Goal: Task Accomplishment & Management: Manage account settings

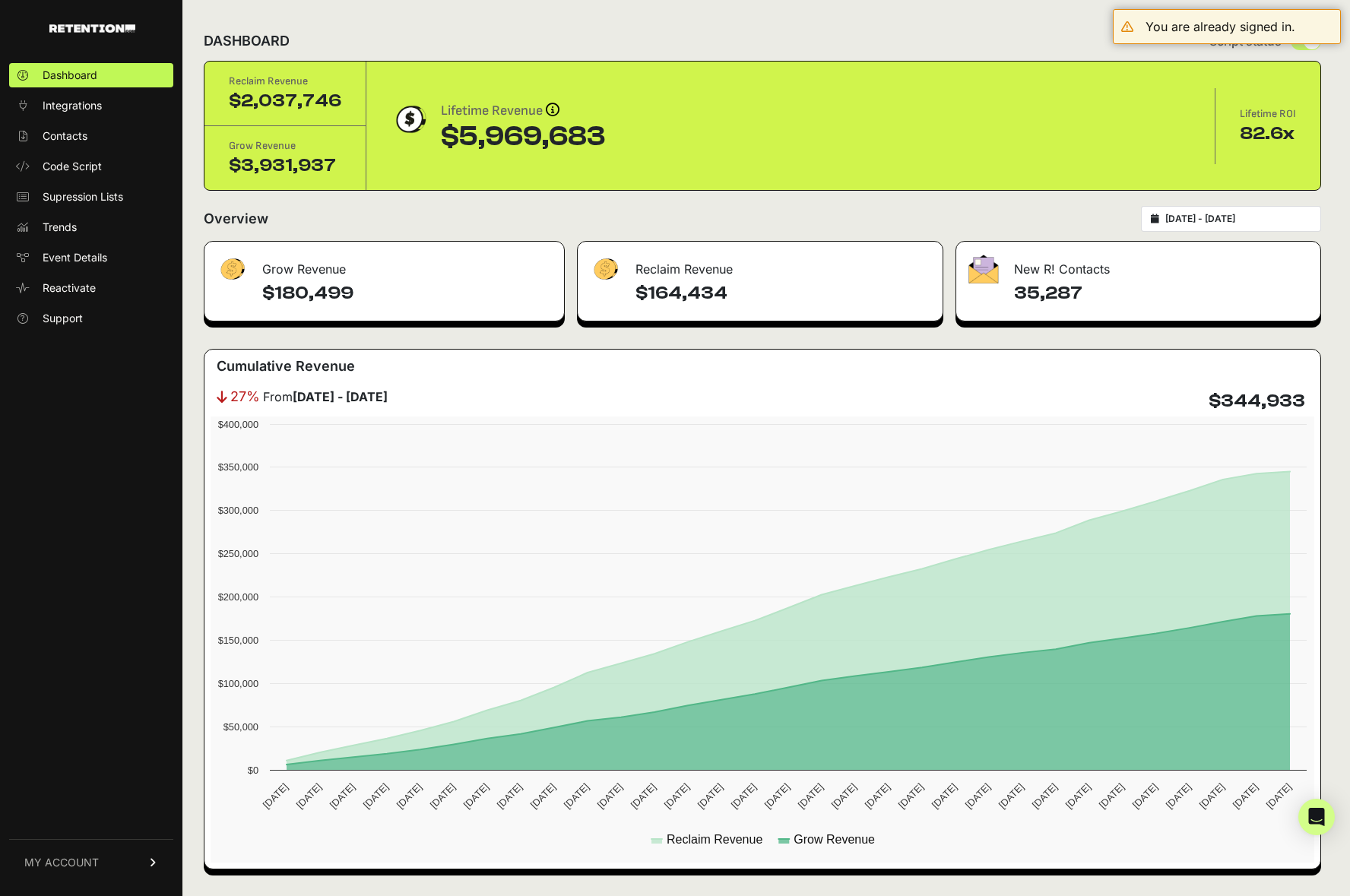
click at [97, 867] on link "MY ACCOUNT" at bounding box center [91, 862] width 164 height 46
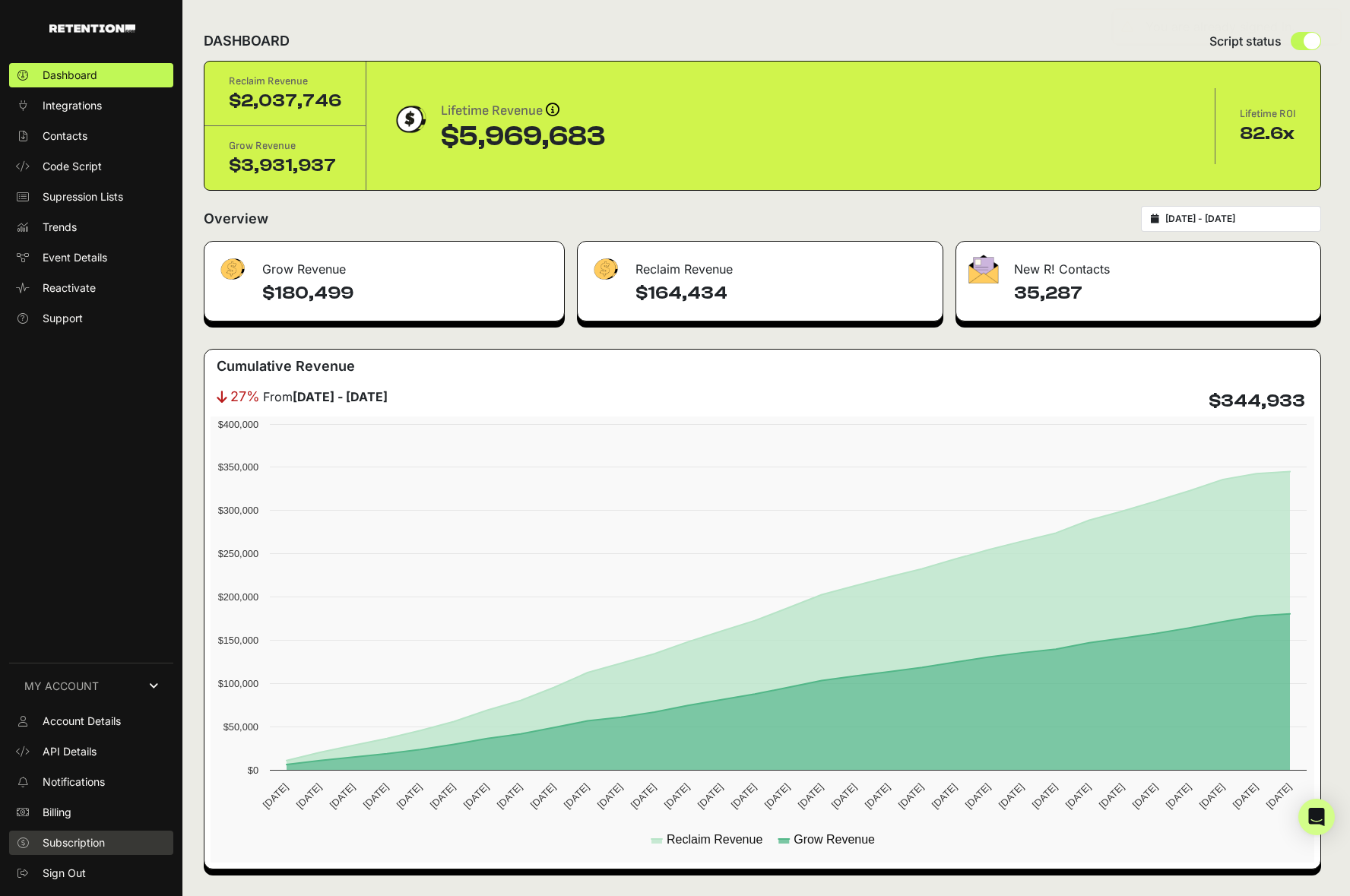
click at [72, 837] on span "Subscription" at bounding box center [73, 843] width 62 height 15
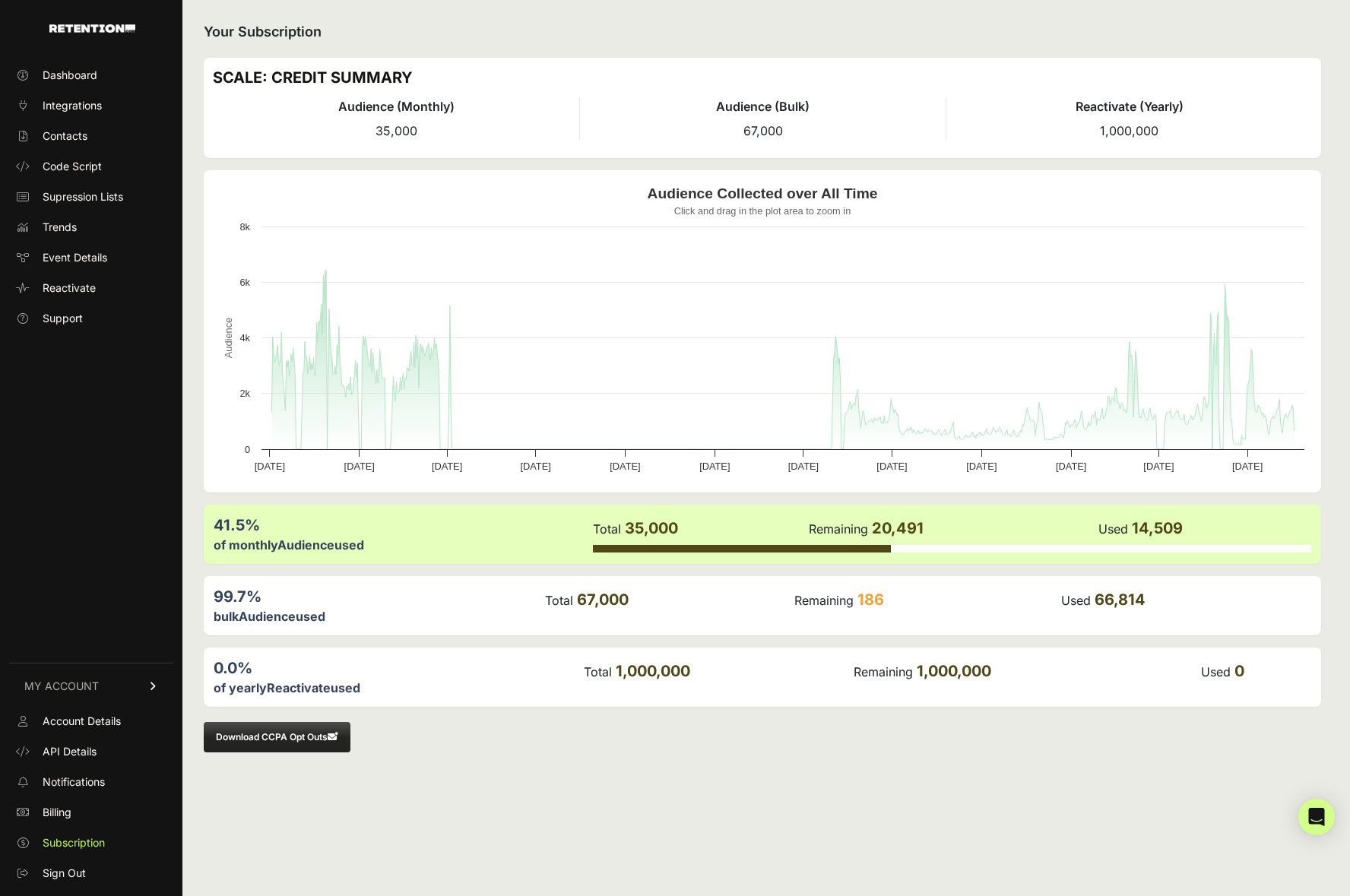
click at [740, 760] on div "Your Subscription SCALE: CREDIT SUMMARY Audience (Monthly) 35,000 Audience (Bul…" at bounding box center [762, 448] width 1160 height 896
click at [72, 747] on span "API Details" at bounding box center [69, 752] width 54 height 15
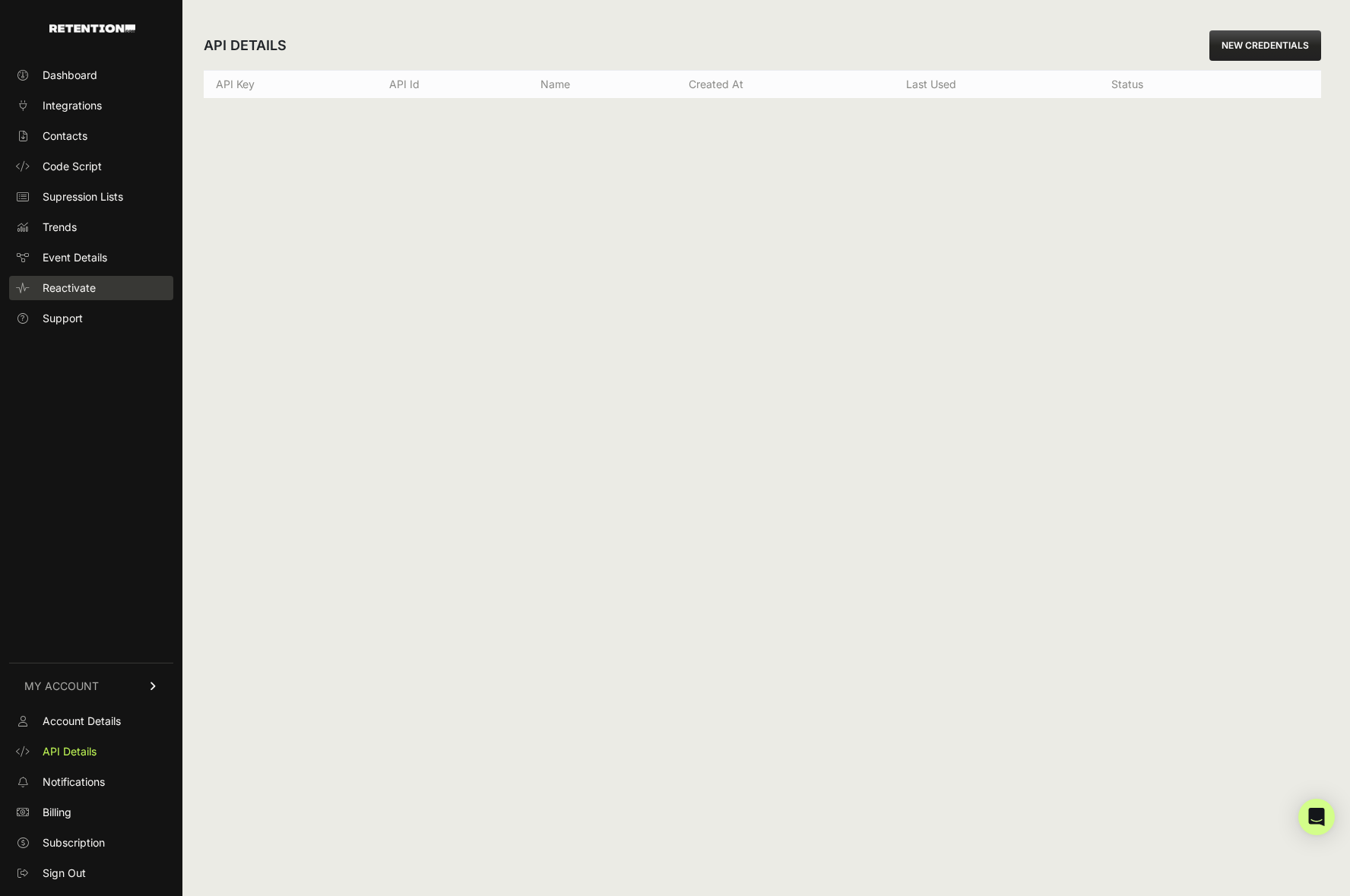
click at [61, 286] on span "Reactivate" at bounding box center [69, 288] width 53 height 15
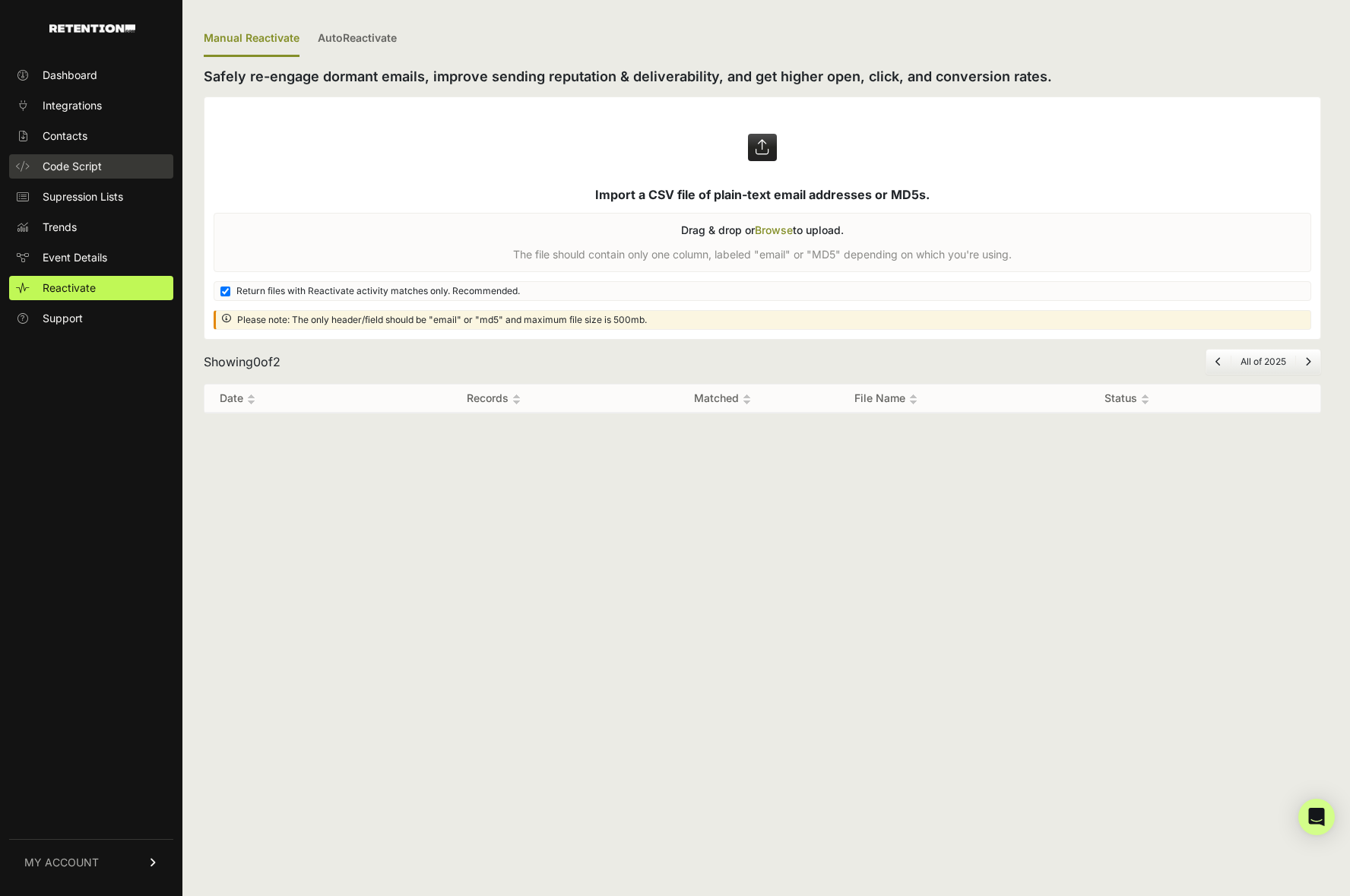
click at [65, 169] on span "Code Script" at bounding box center [72, 166] width 59 height 15
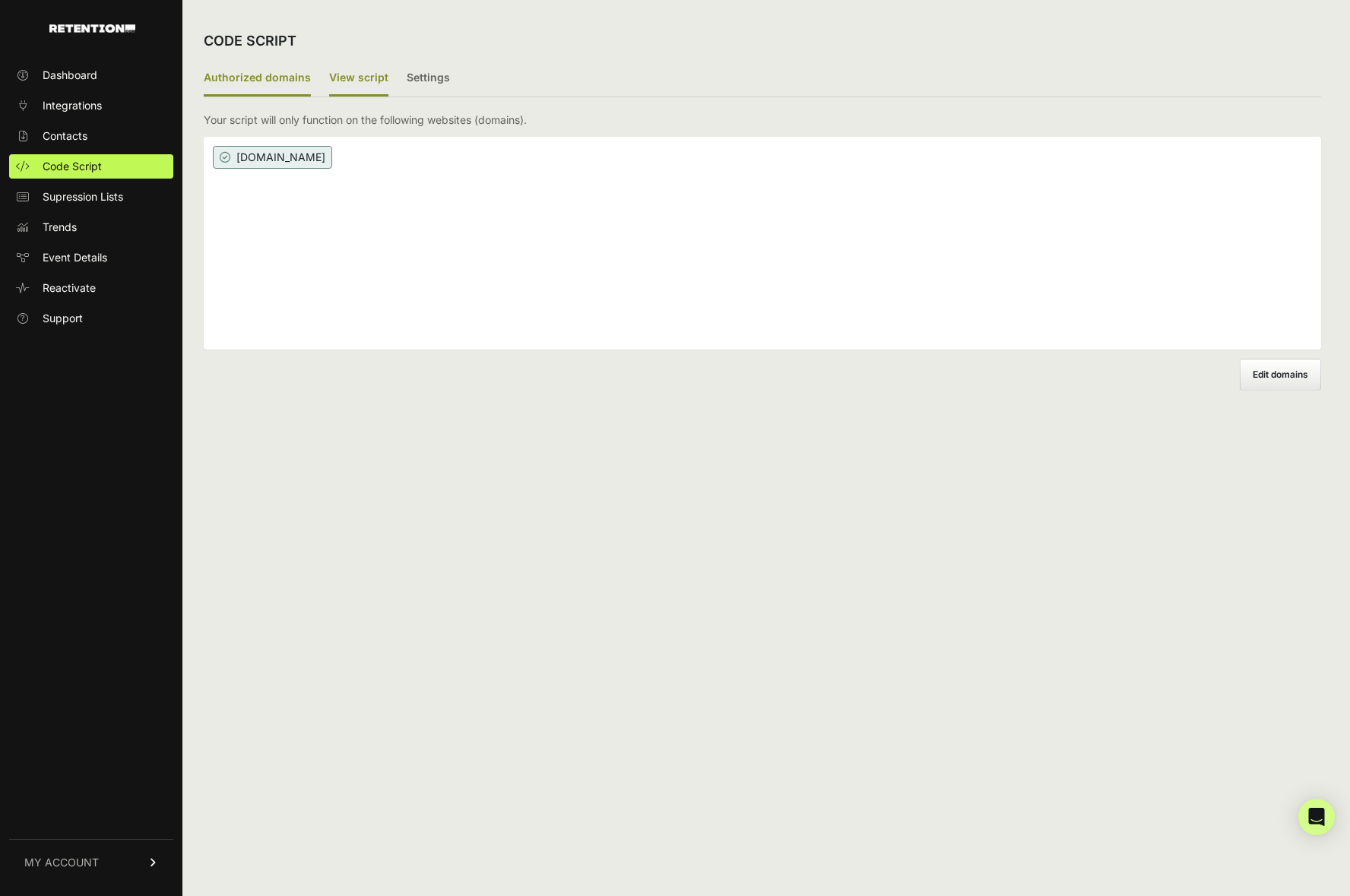
click at [342, 77] on label "View script" at bounding box center [358, 79] width 59 height 35
click at [0, 0] on input "View script" at bounding box center [0, 0] width 0 height 0
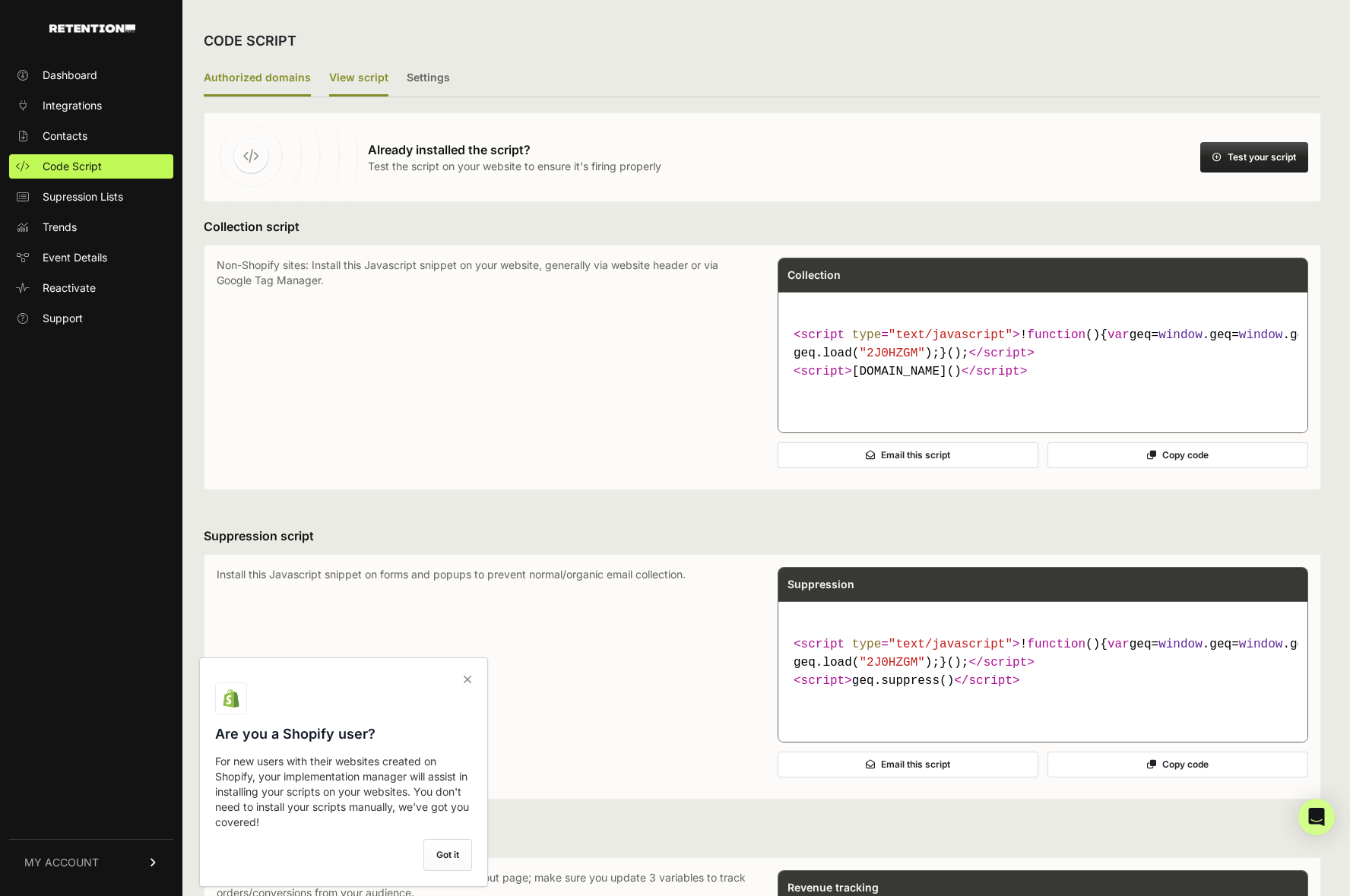
click at [245, 79] on label "Authorized domains" at bounding box center [257, 79] width 107 height 35
click at [0, 0] on input "Authorized domains" at bounding box center [0, 0] width 0 height 0
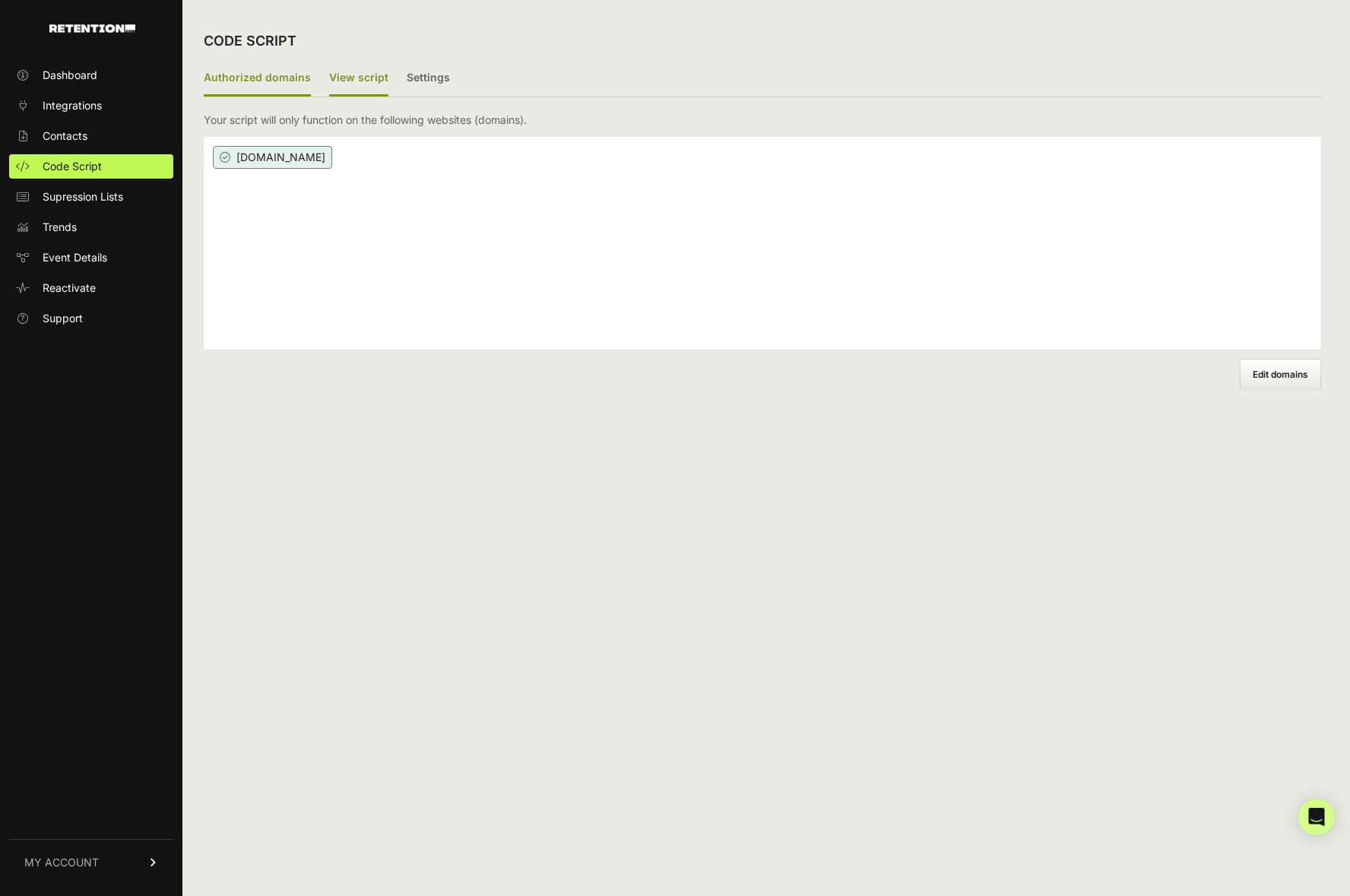
click at [366, 82] on label "View script" at bounding box center [358, 79] width 59 height 35
click at [0, 0] on input "View script" at bounding box center [0, 0] width 0 height 0
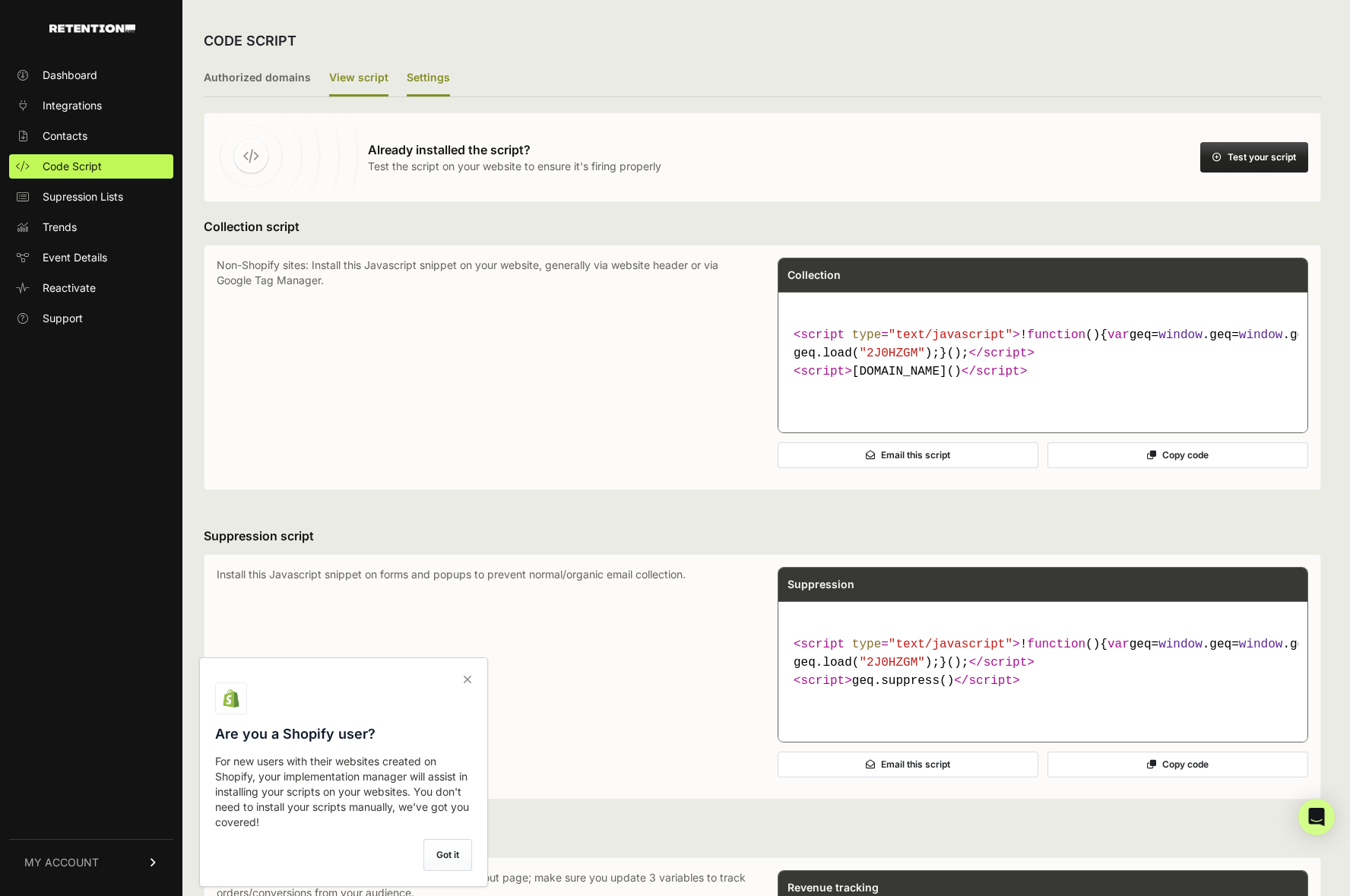
click at [428, 82] on label "Settings" at bounding box center [428, 79] width 43 height 35
click at [0, 0] on input "Settings" at bounding box center [0, 0] width 0 height 0
